Goal: Transaction & Acquisition: Book appointment/travel/reservation

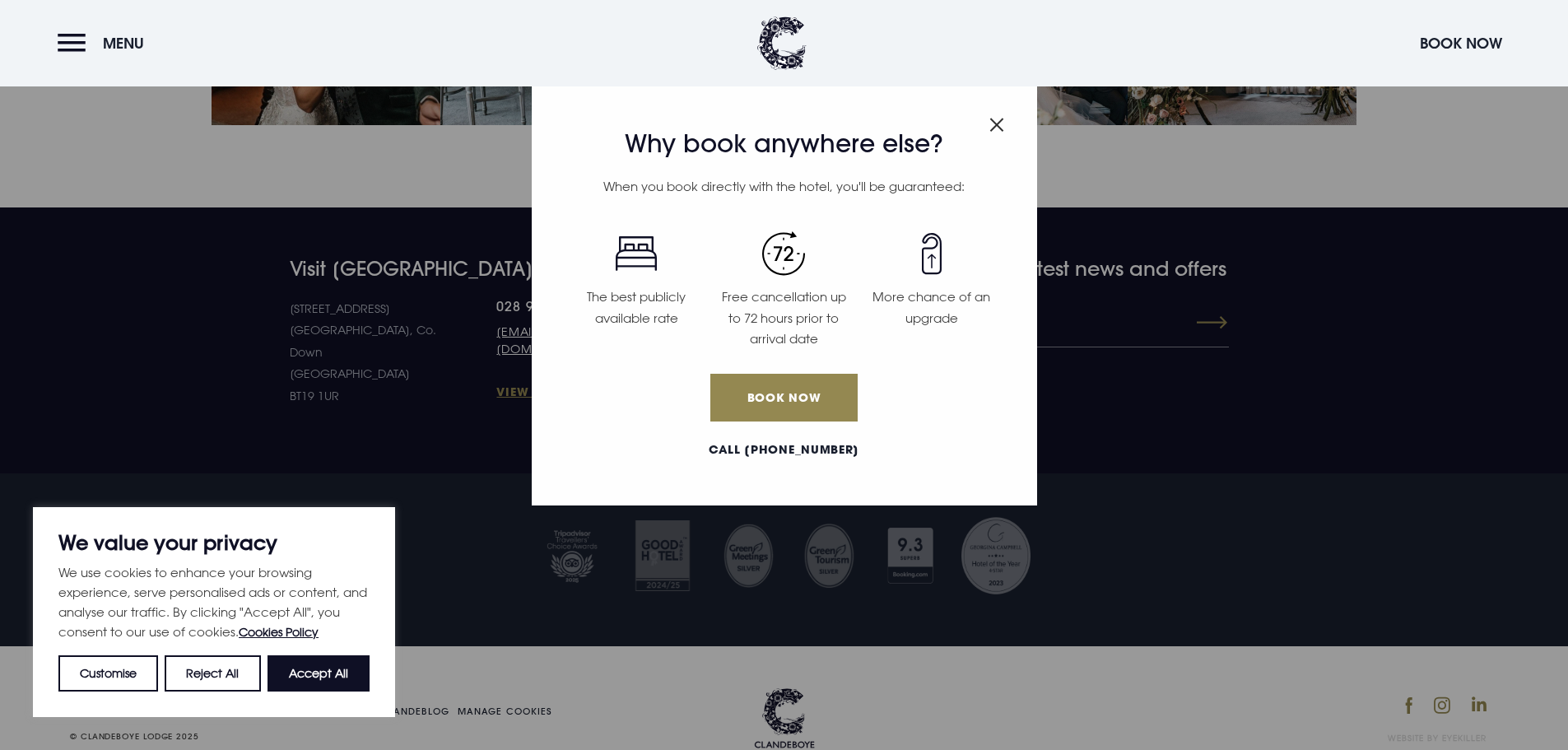
click at [1454, 19] on header "Menu Book Now" at bounding box center [784, 43] width 1568 height 86
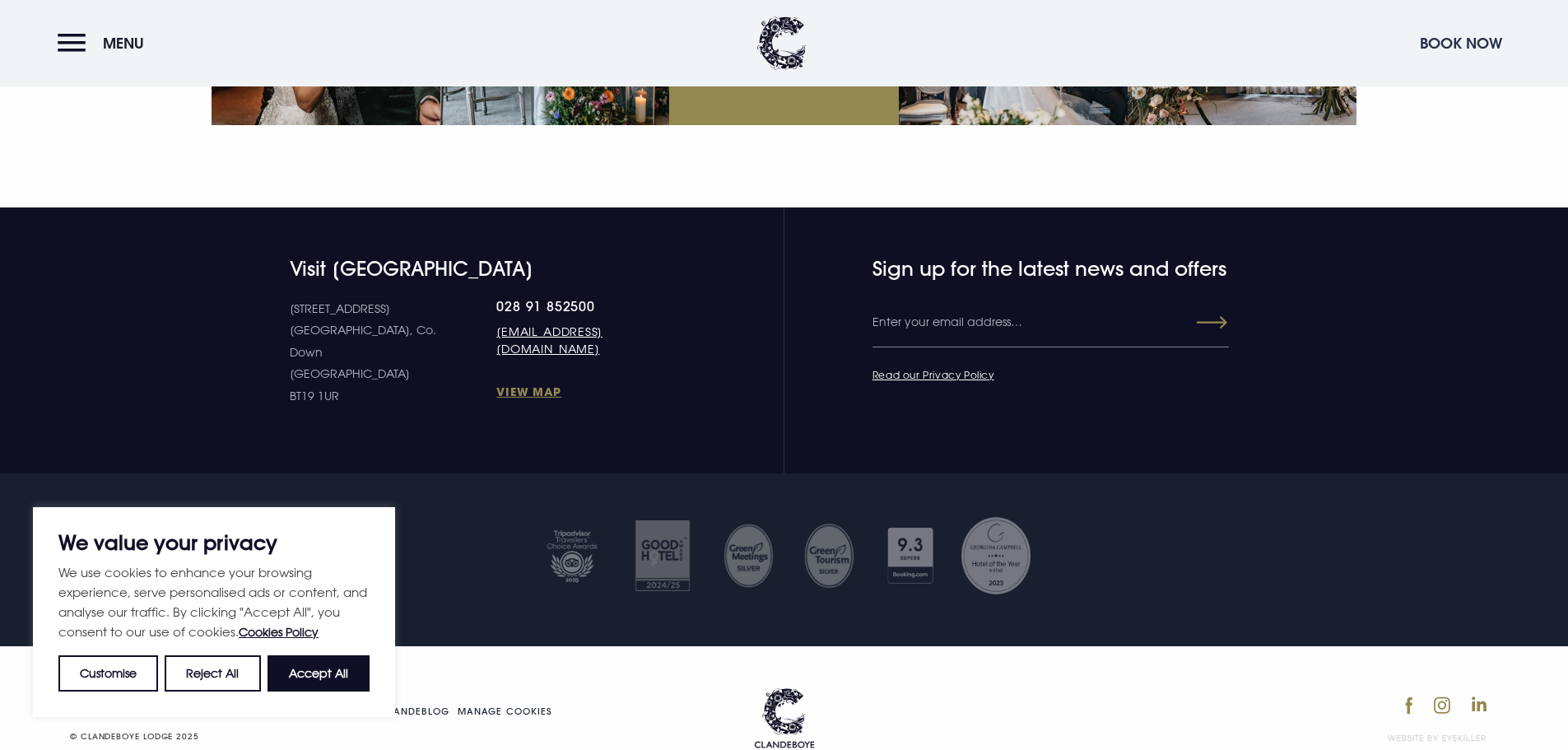
click at [1446, 44] on button "Book Now" at bounding box center [1460, 43] width 99 height 35
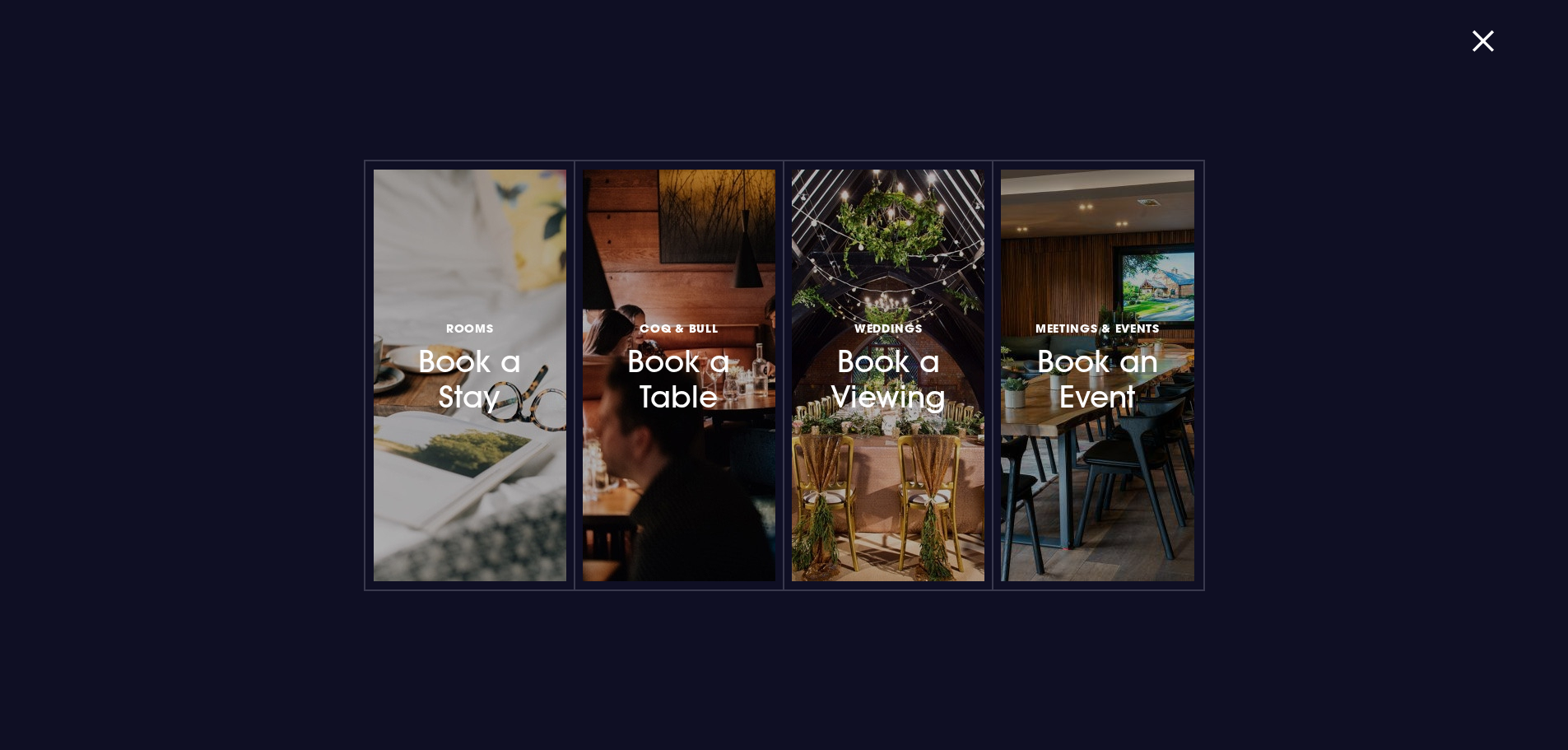
click at [444, 338] on h3 "Rooms Book a Stay" at bounding box center [469, 367] width 143 height 98
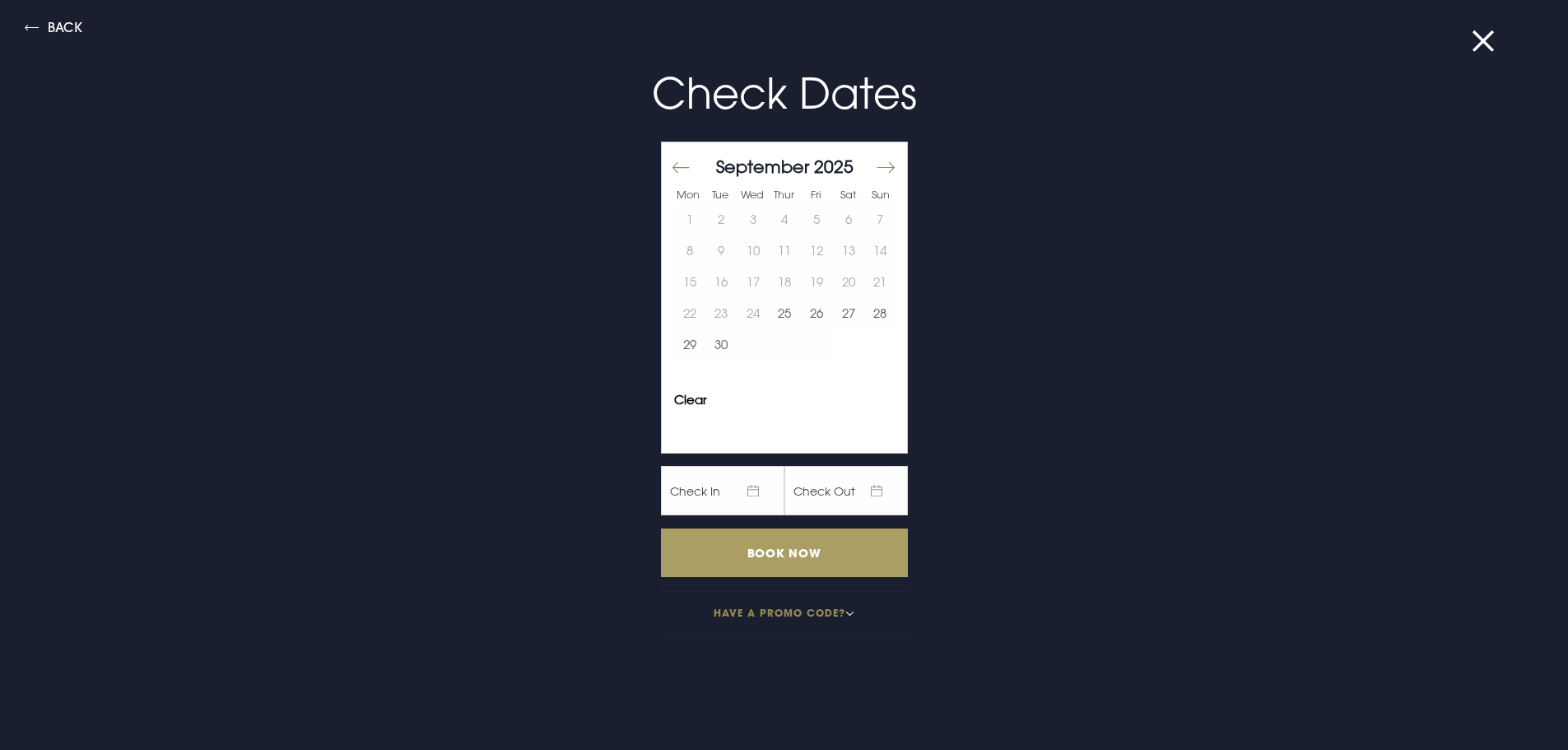
click at [753, 531] on input "Book Now" at bounding box center [784, 552] width 247 height 49
click at [1474, 50] on button at bounding box center [1493, 41] width 43 height 17
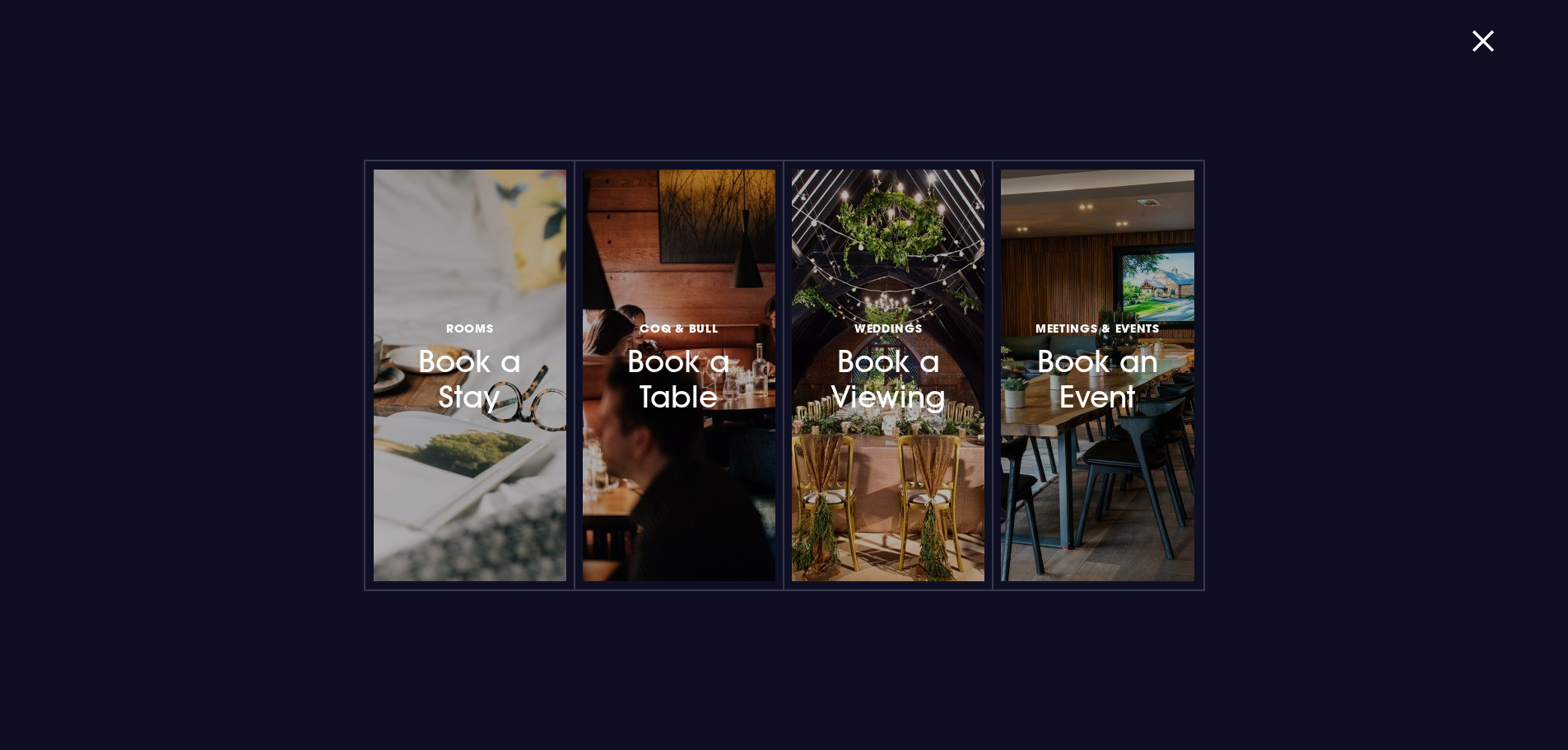
click at [1467, 37] on div "Rooms Book a Stay Coq & Bull Book a Table Weddings Book a Viewing Meetings & Ev…" at bounding box center [784, 375] width 1568 height 750
click at [1484, 38] on button "button" at bounding box center [1493, 41] width 43 height 17
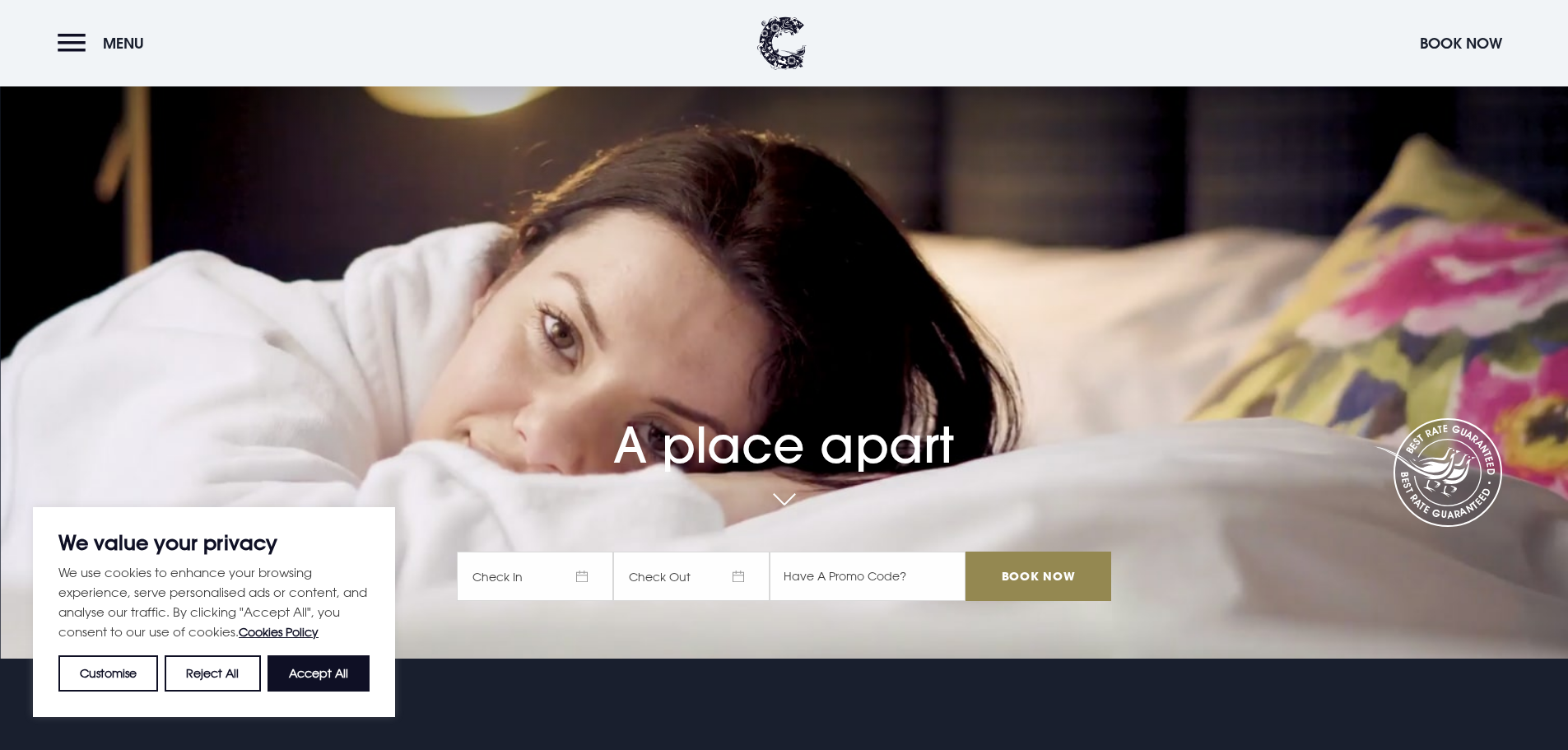
drag, startPoint x: 1440, startPoint y: 304, endPoint x: 1457, endPoint y: -100, distance: 404.4
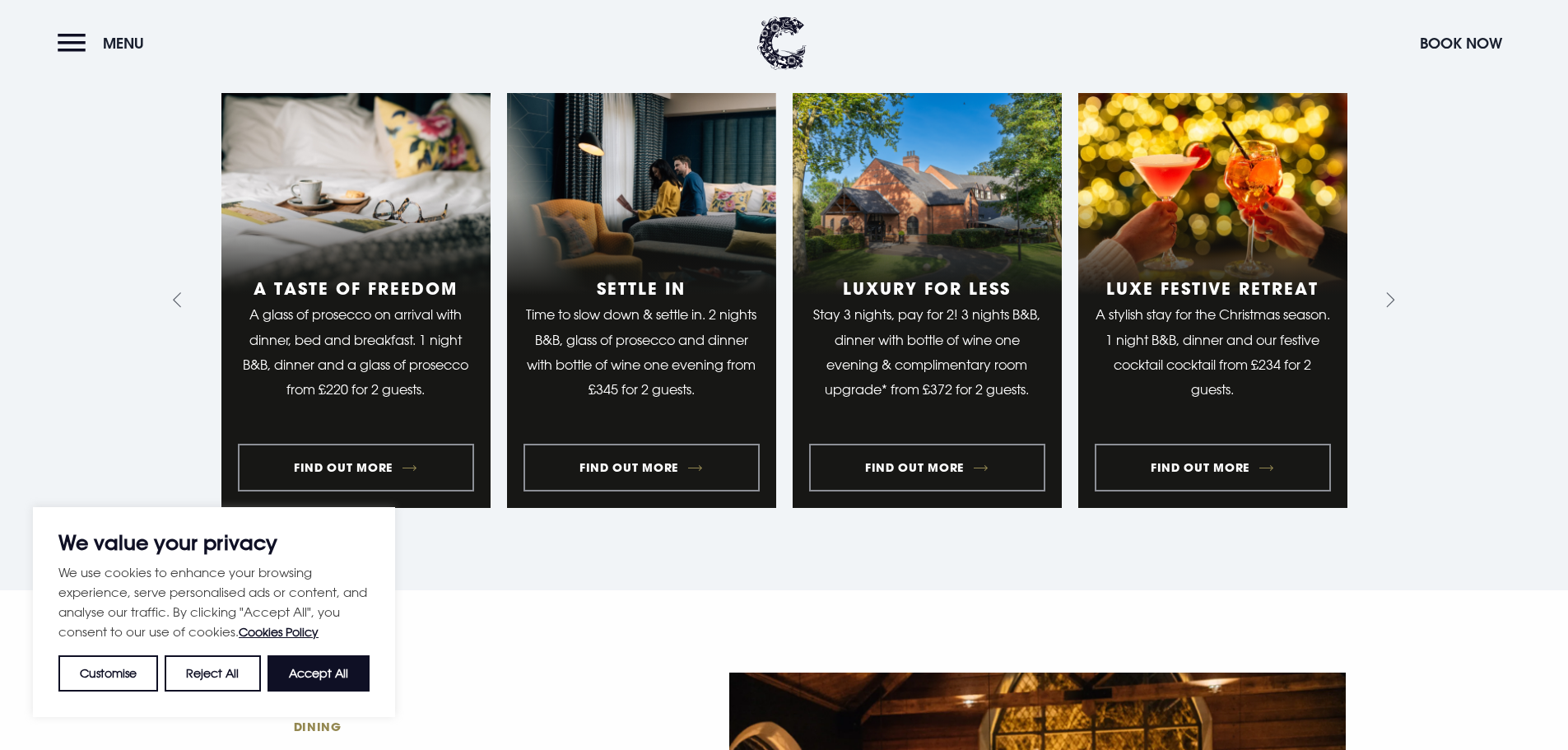
scroll to position [2105, 0]
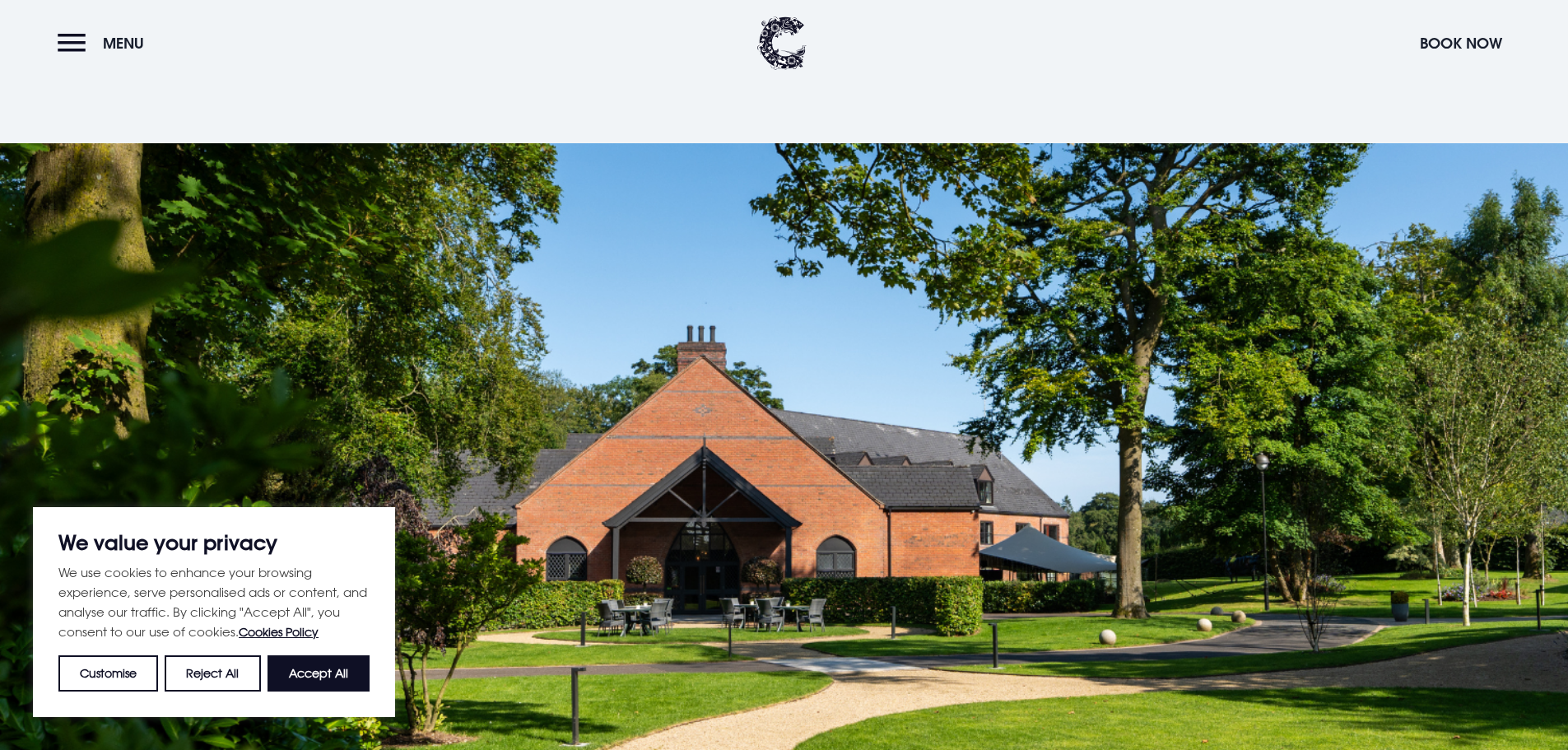
drag, startPoint x: 703, startPoint y: 375, endPoint x: 707, endPoint y: 440, distance: 65.1
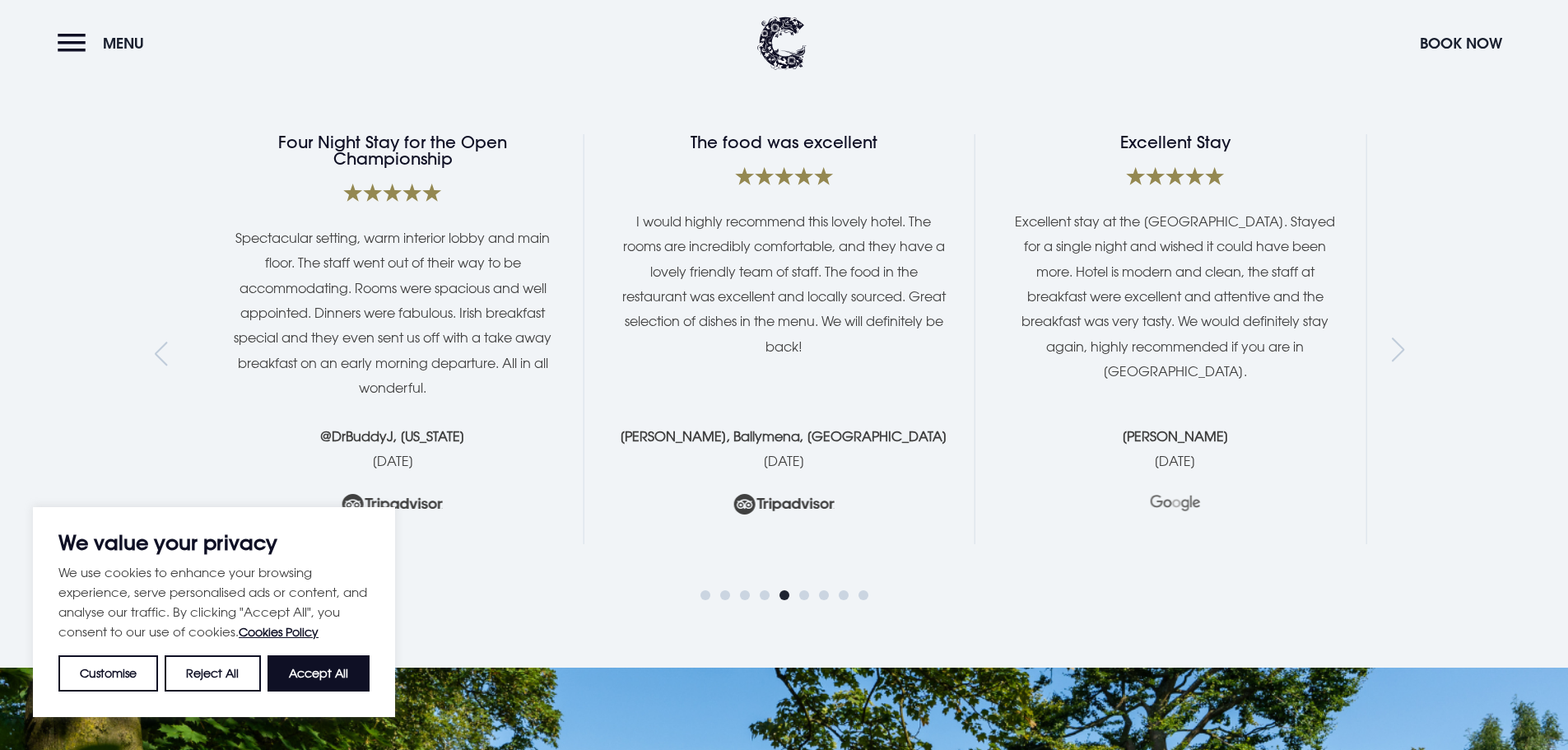
drag, startPoint x: 644, startPoint y: 153, endPoint x: 644, endPoint y: 118, distance: 35.0
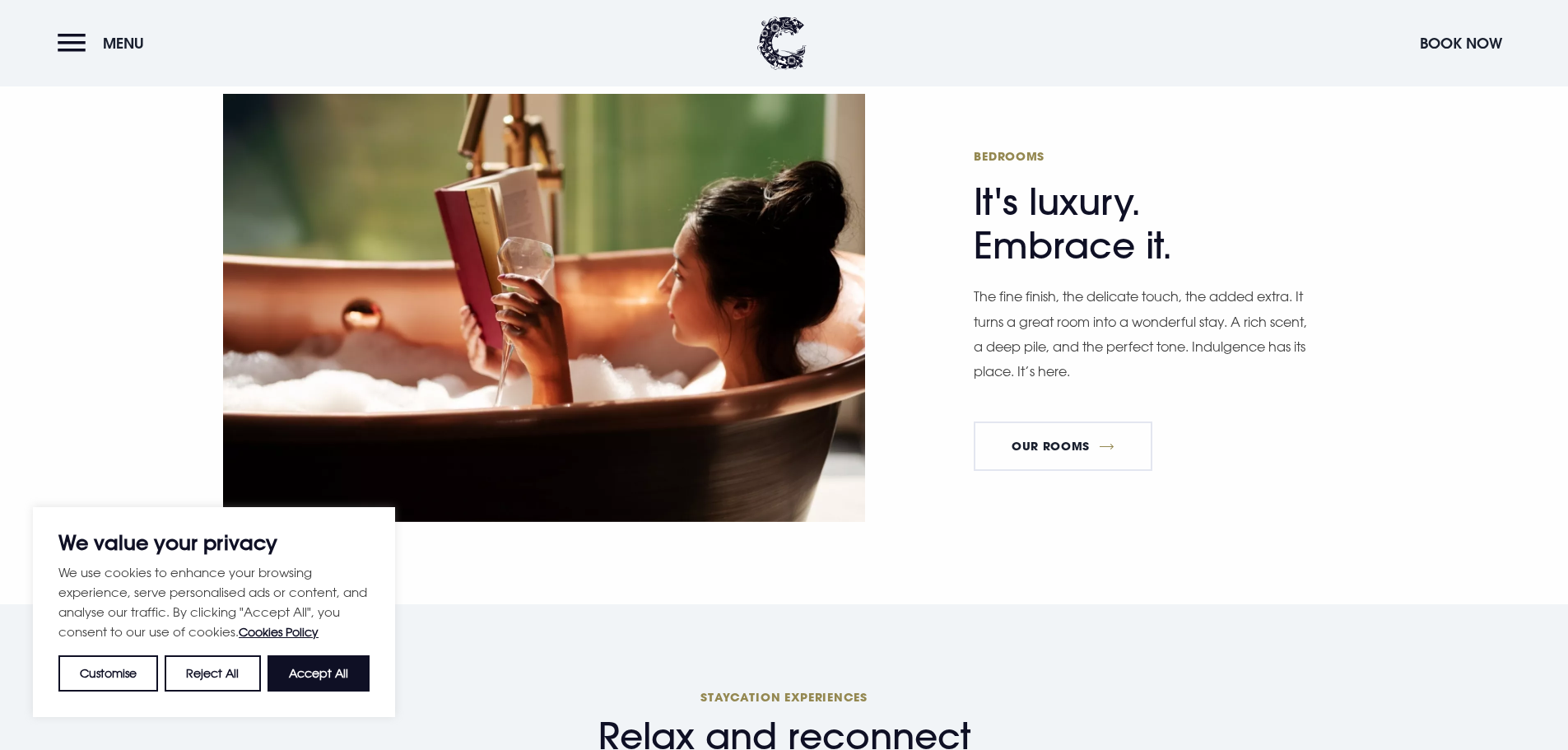
scroll to position [0, 0]
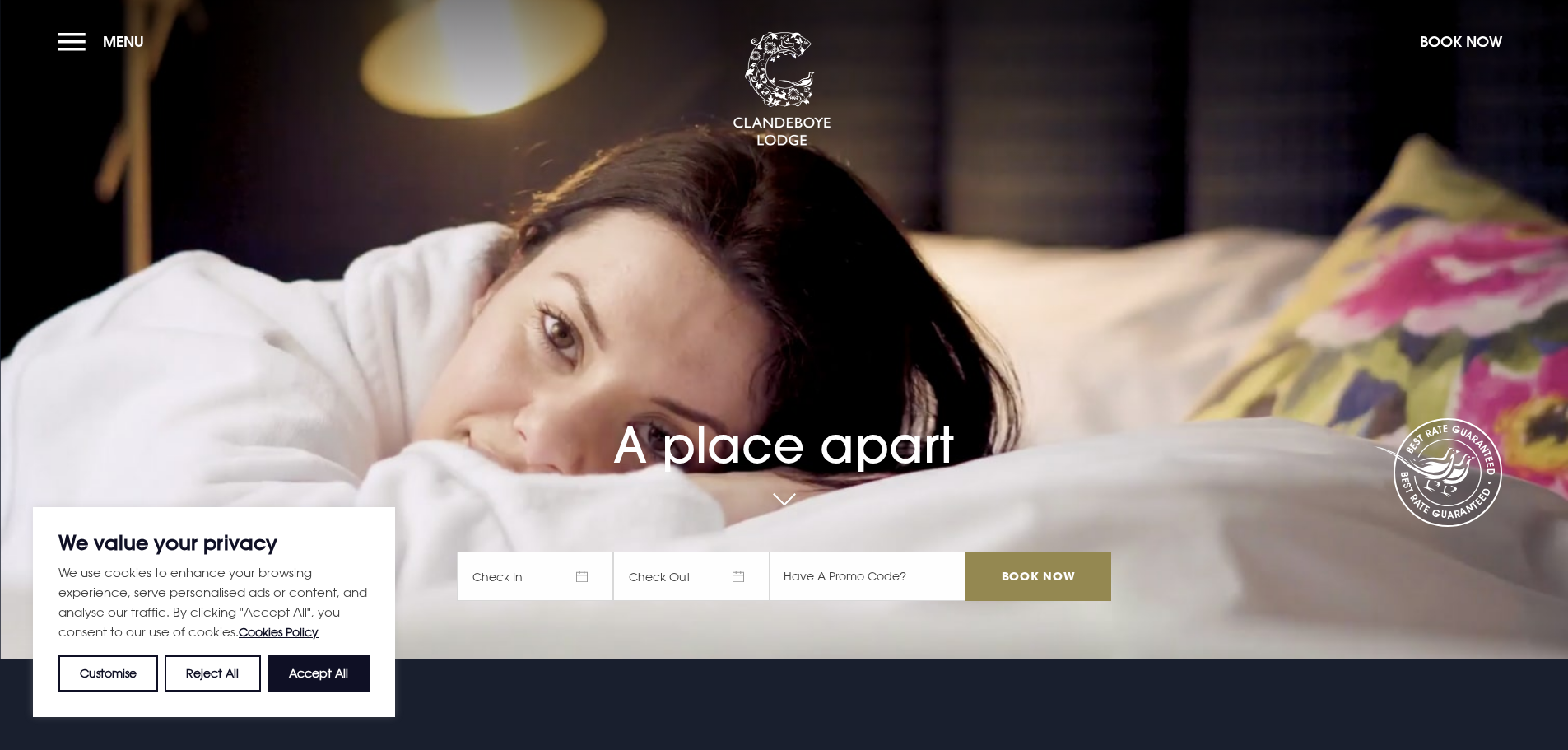
drag, startPoint x: 585, startPoint y: 66, endPoint x: 596, endPoint y: -29, distance: 95.6
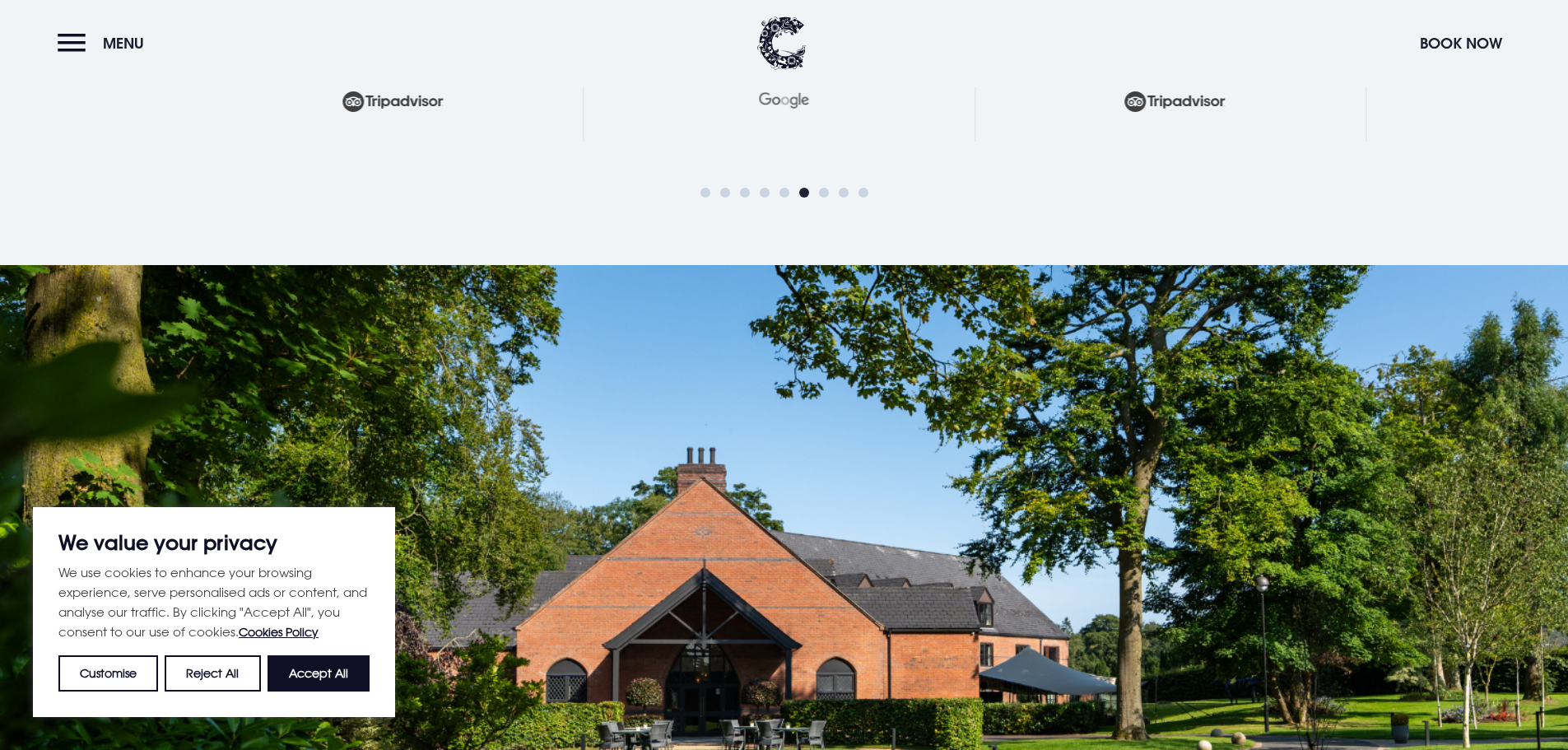
scroll to position [6293, 0]
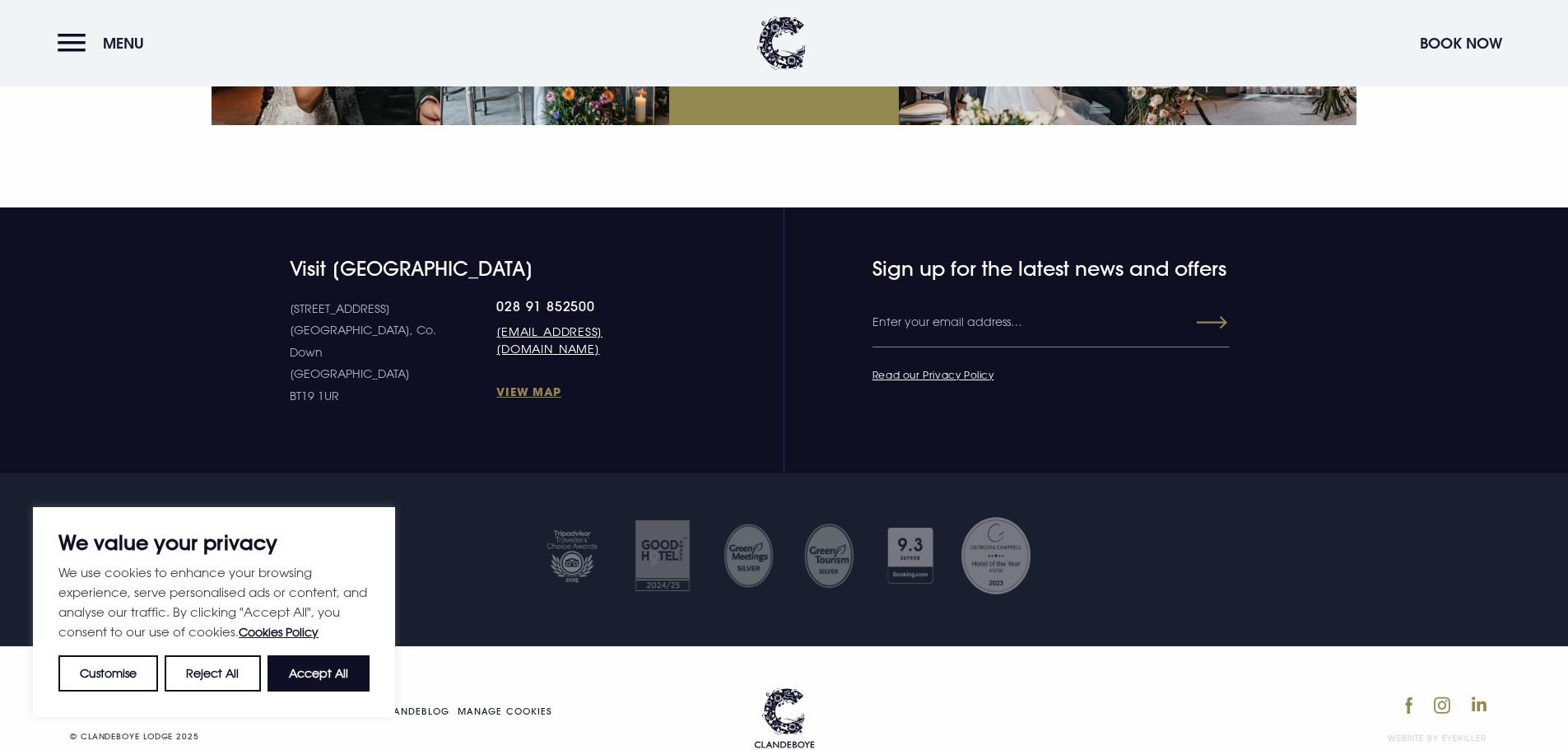
drag, startPoint x: 857, startPoint y: 284, endPoint x: 799, endPoint y: 609, distance: 330.1
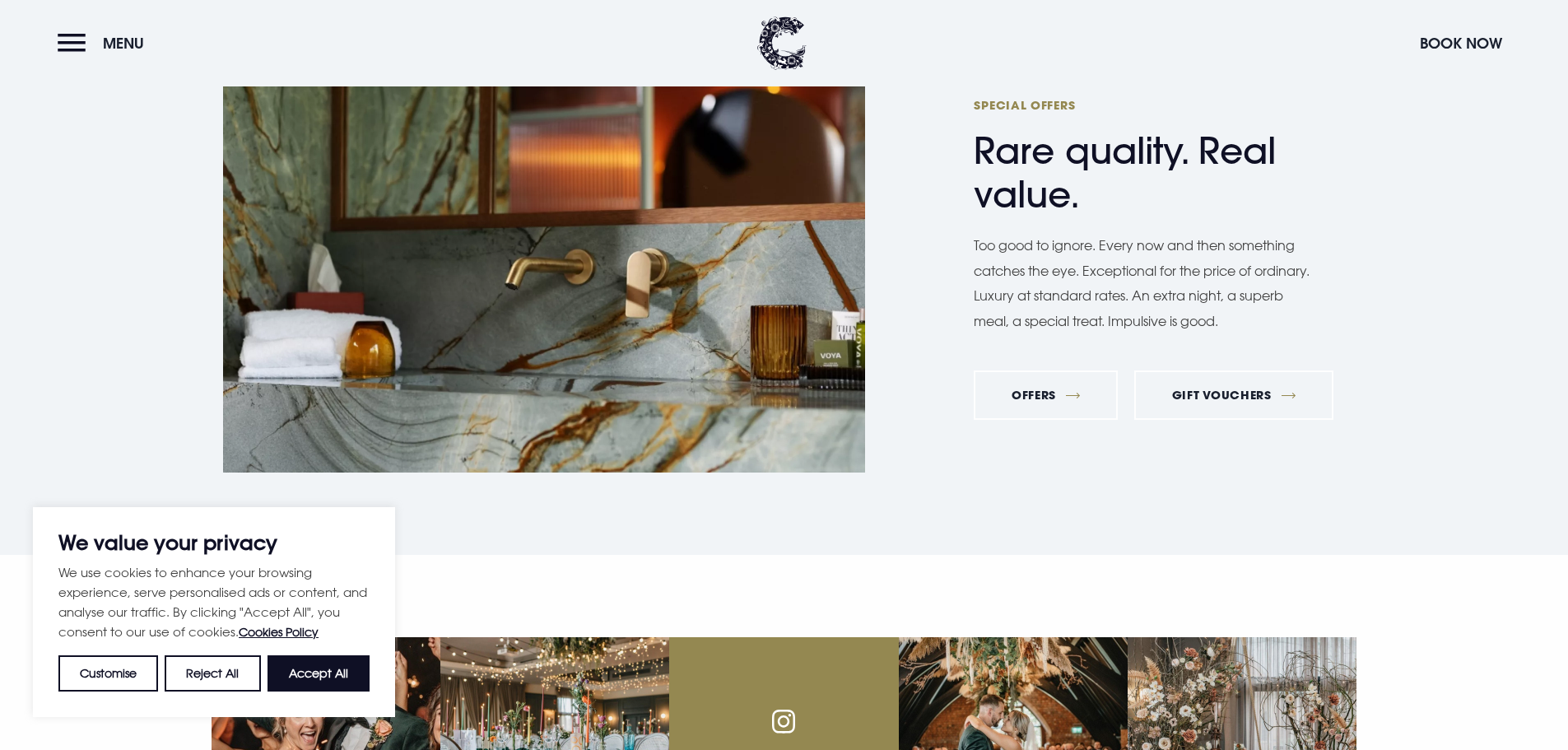
scroll to position [5058, 0]
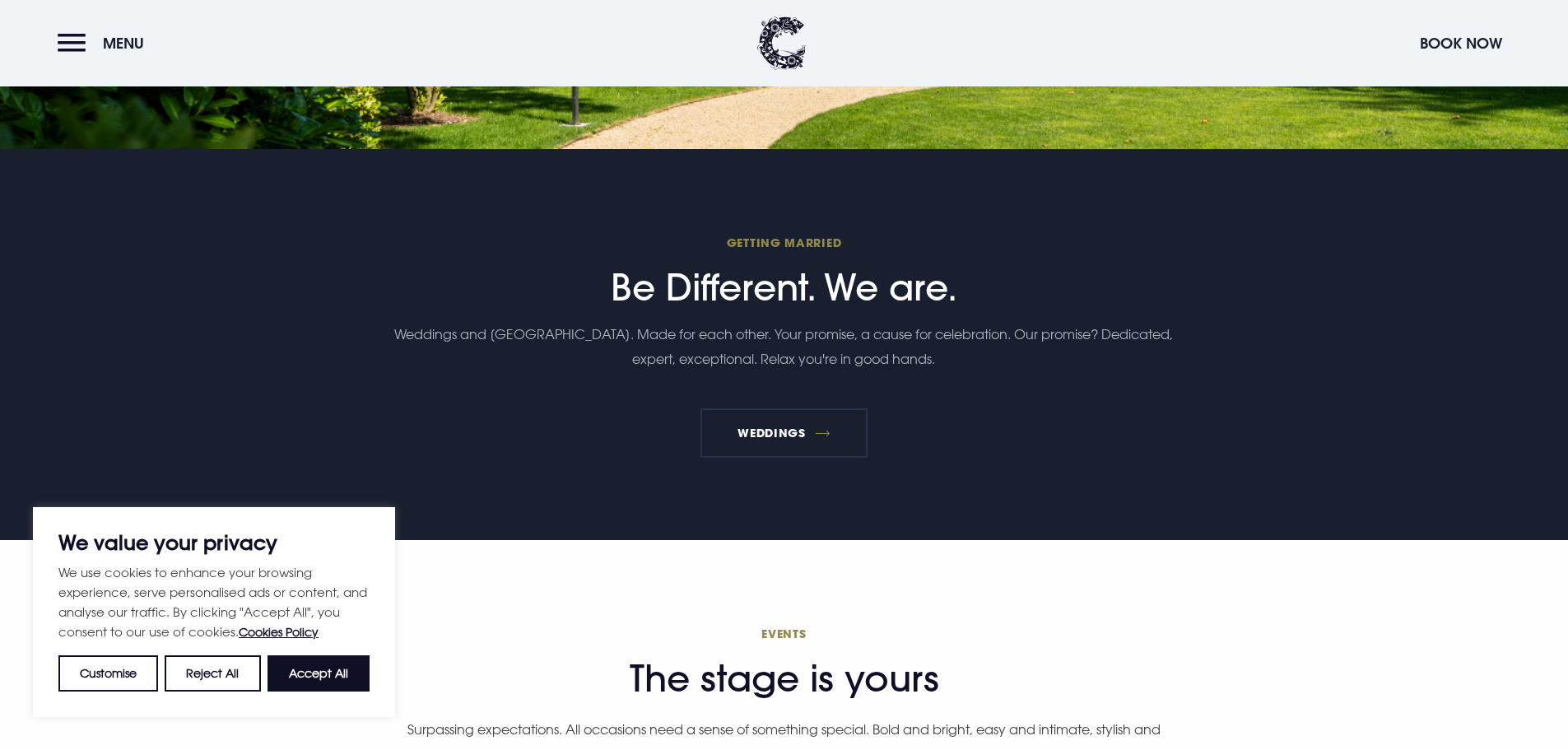
drag, startPoint x: 351, startPoint y: 377, endPoint x: 295, endPoint y: 34, distance: 347.5
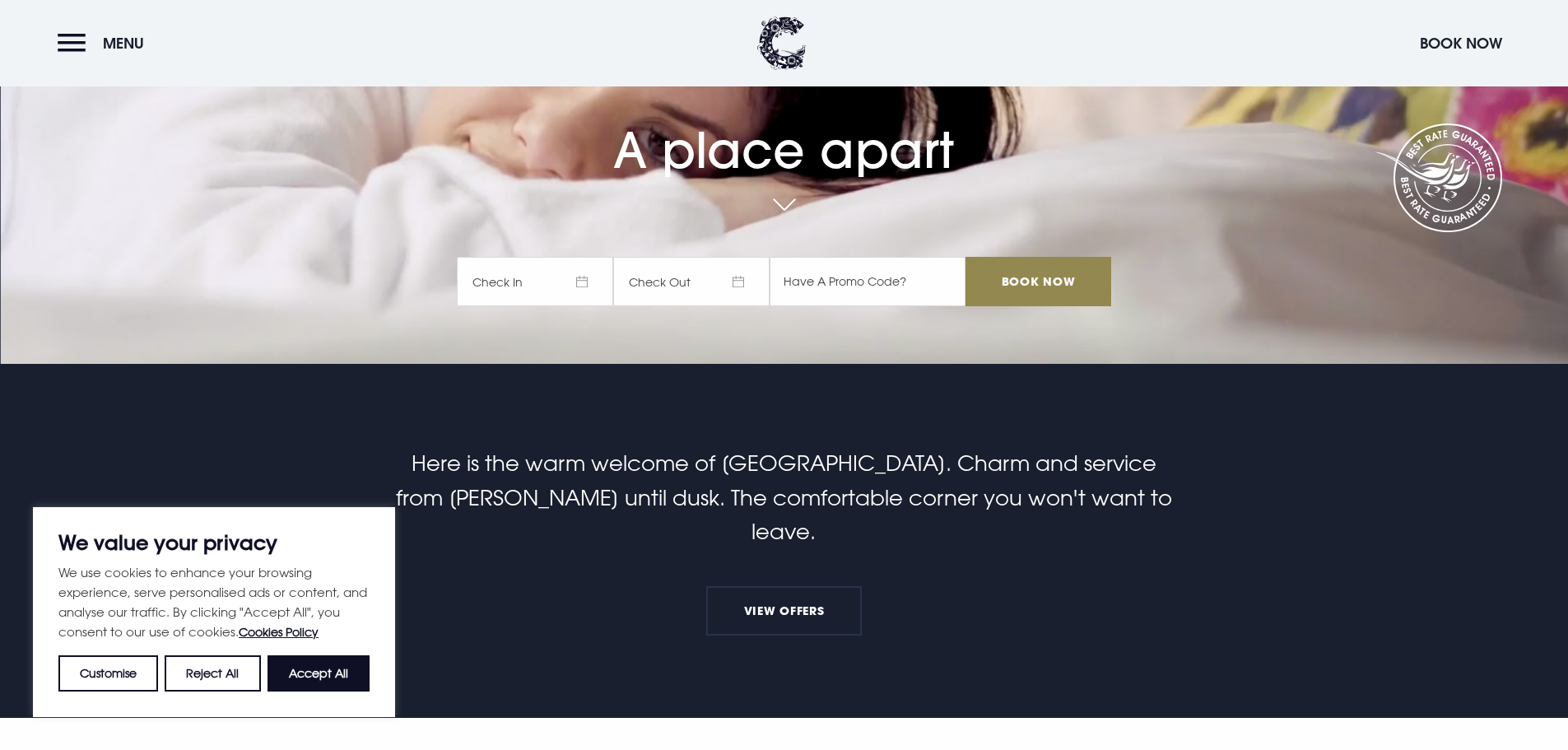
scroll to position [0, 0]
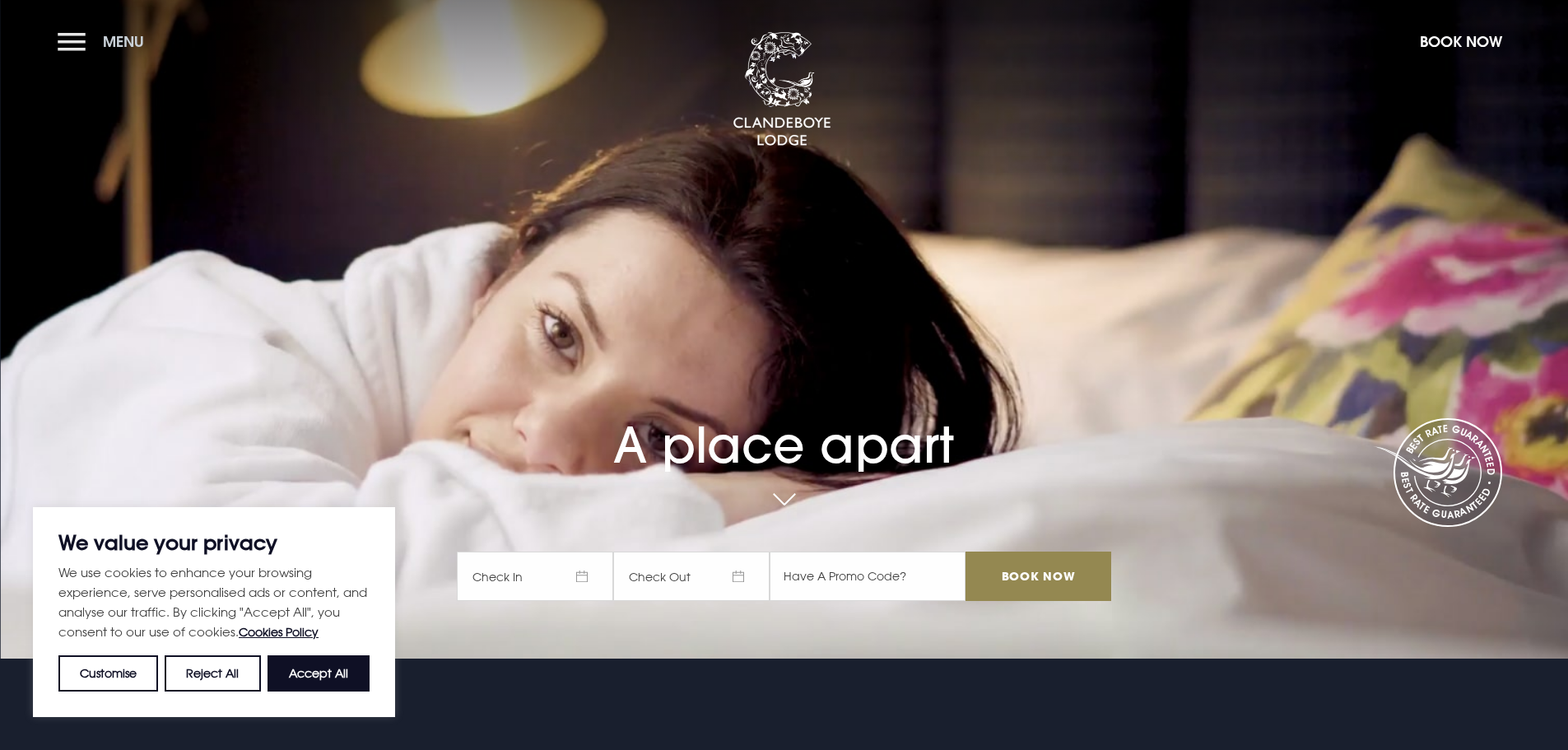
click at [81, 39] on button "Menu" at bounding box center [105, 41] width 95 height 35
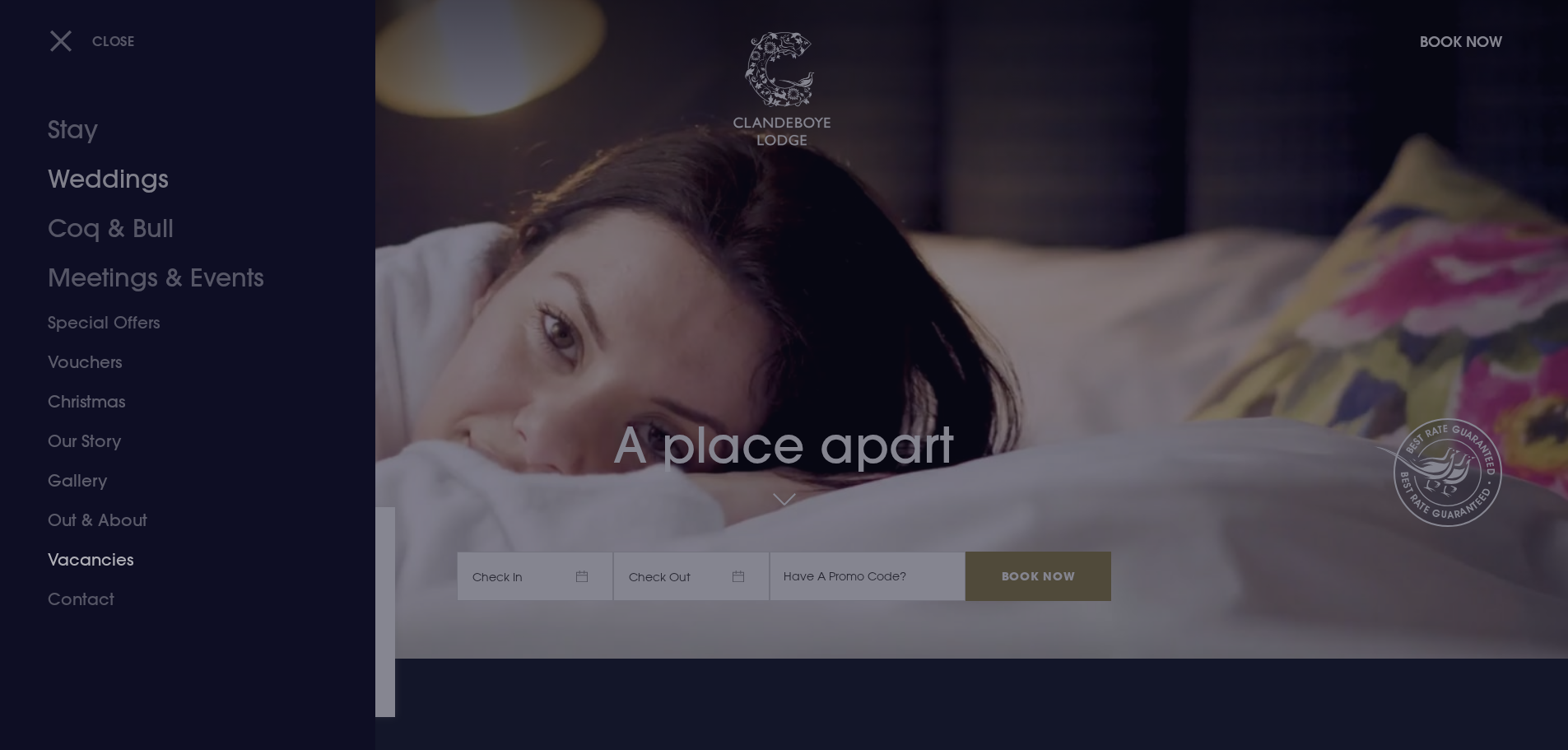
click at [151, 165] on link "Weddings" at bounding box center [178, 179] width 260 height 50
